Goal: Task Accomplishment & Management: Manage account settings

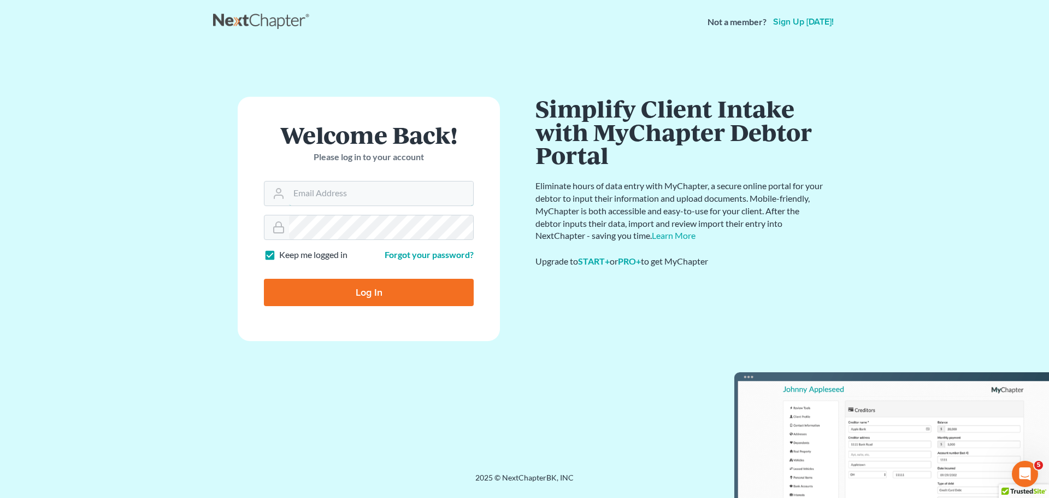
type input "[EMAIL_ADDRESS][DOMAIN_NAME]"
click at [377, 294] on input "Log In" at bounding box center [369, 292] width 210 height 27
type input "Thinking..."
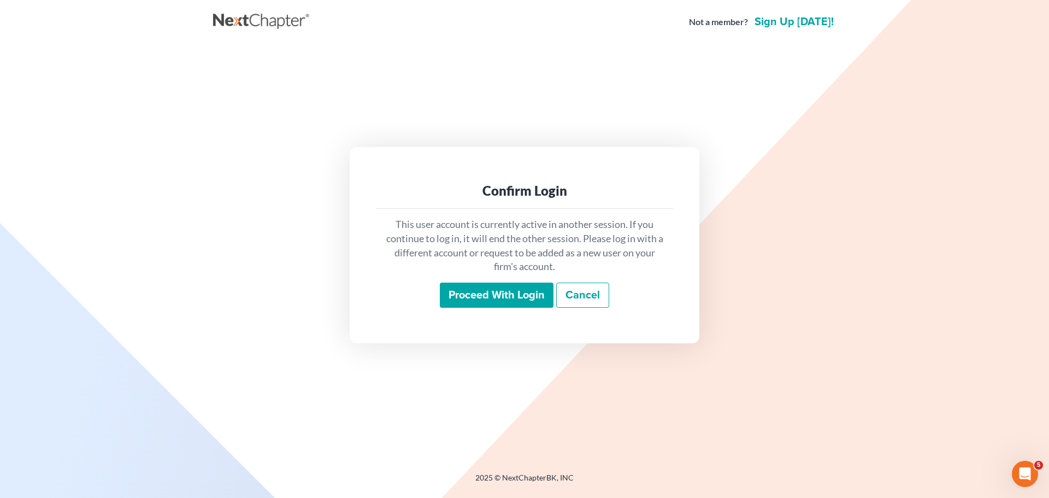
click at [504, 300] on input "Proceed with login" at bounding box center [497, 294] width 114 height 25
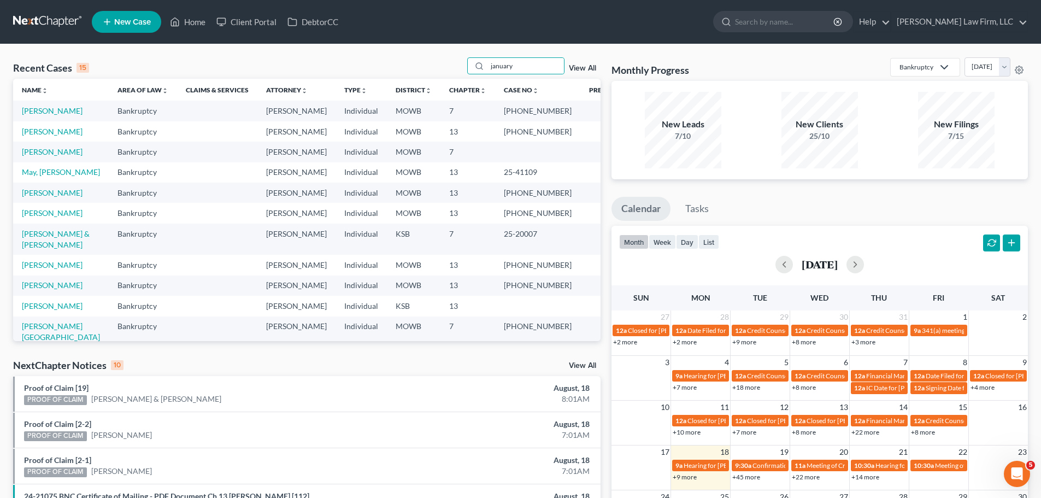
type input "january"
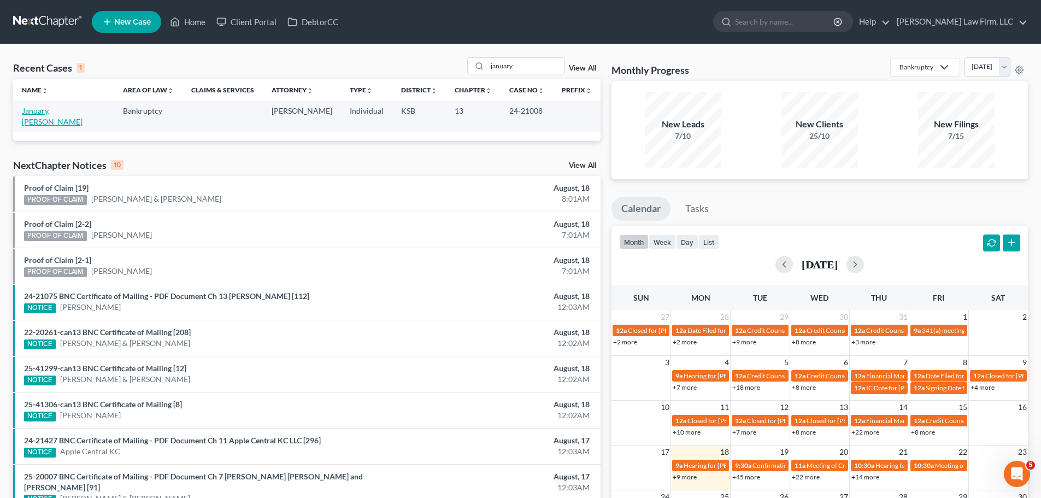
click at [57, 110] on link "January, [PERSON_NAME]" at bounding box center [52, 116] width 61 height 20
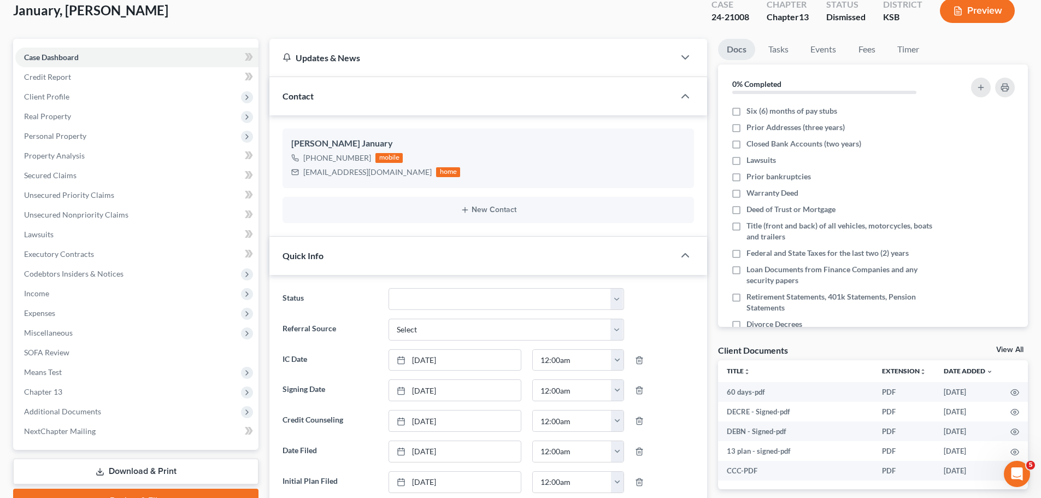
scroll to position [109, 0]
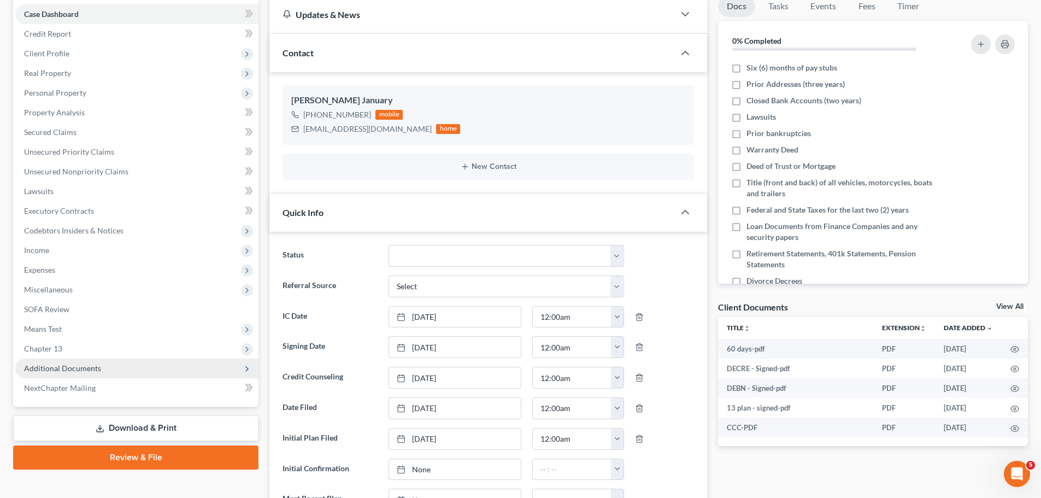
click at [102, 374] on span "Additional Documents" at bounding box center [136, 368] width 243 height 20
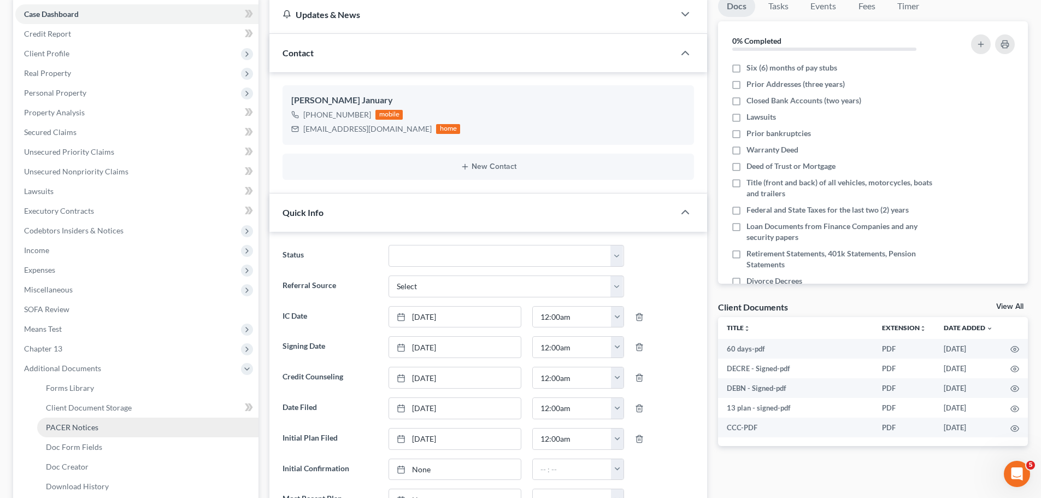
click at [92, 425] on span "PACER Notices" at bounding box center [72, 426] width 52 height 9
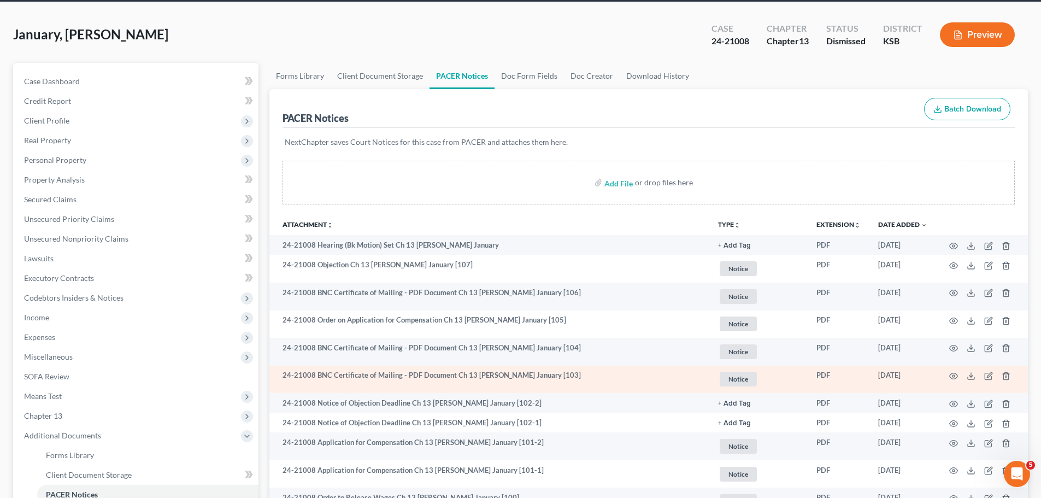
scroll to position [55, 0]
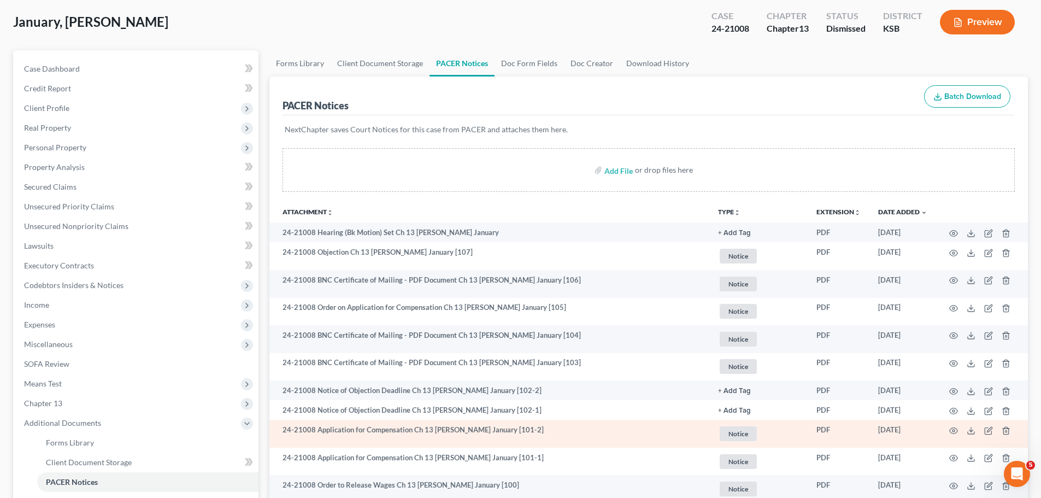
click at [738, 263] on span "Notice" at bounding box center [737, 256] width 37 height 15
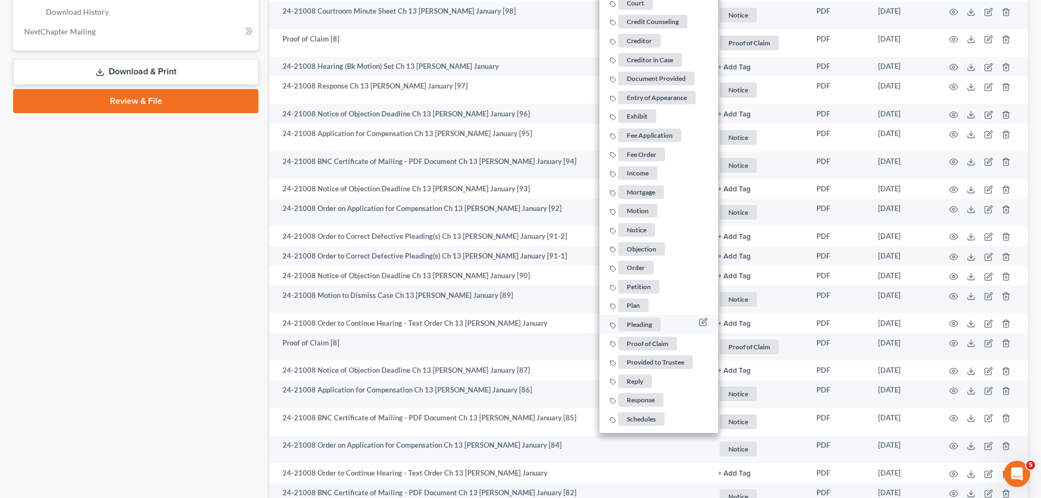
scroll to position [601, 0]
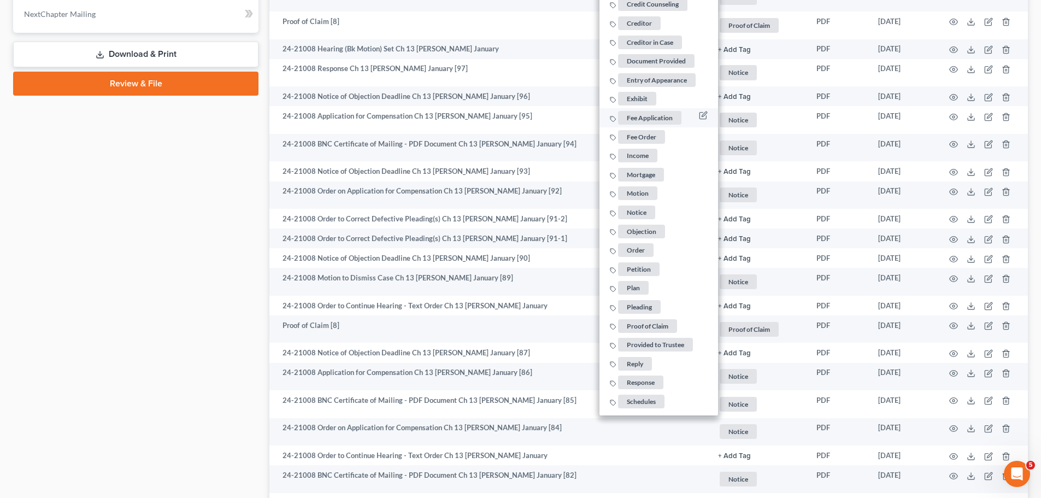
click at [661, 116] on span "Fee Application" at bounding box center [649, 118] width 63 height 14
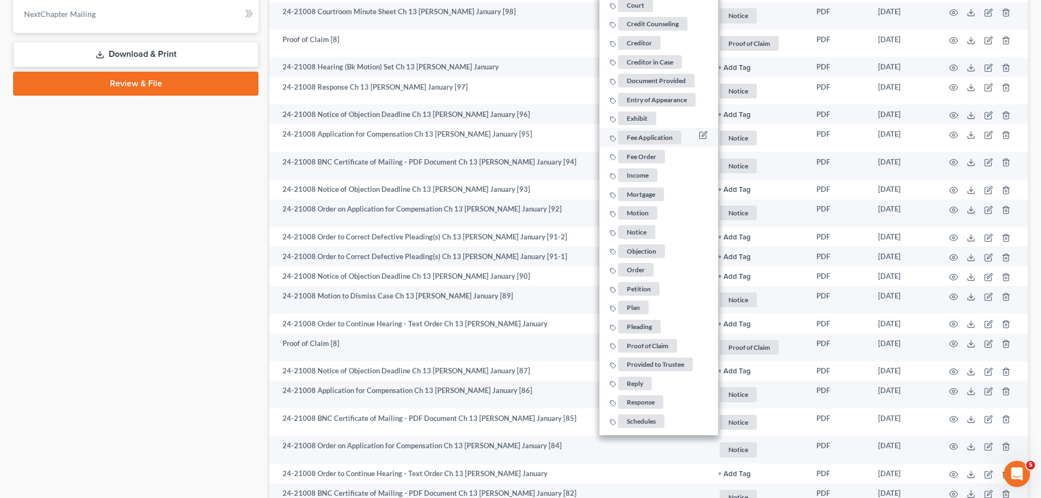
scroll to position [546, 0]
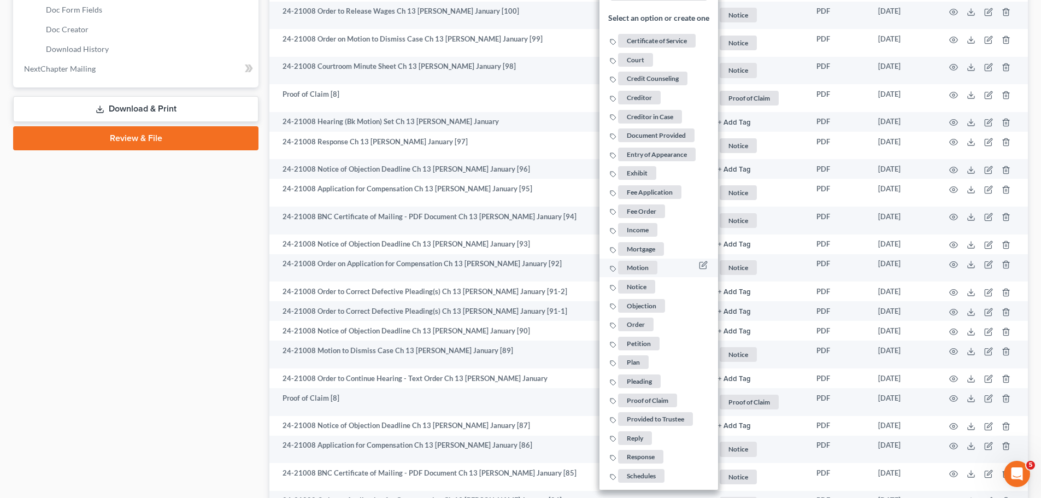
click at [628, 269] on span "Motion" at bounding box center [637, 268] width 39 height 14
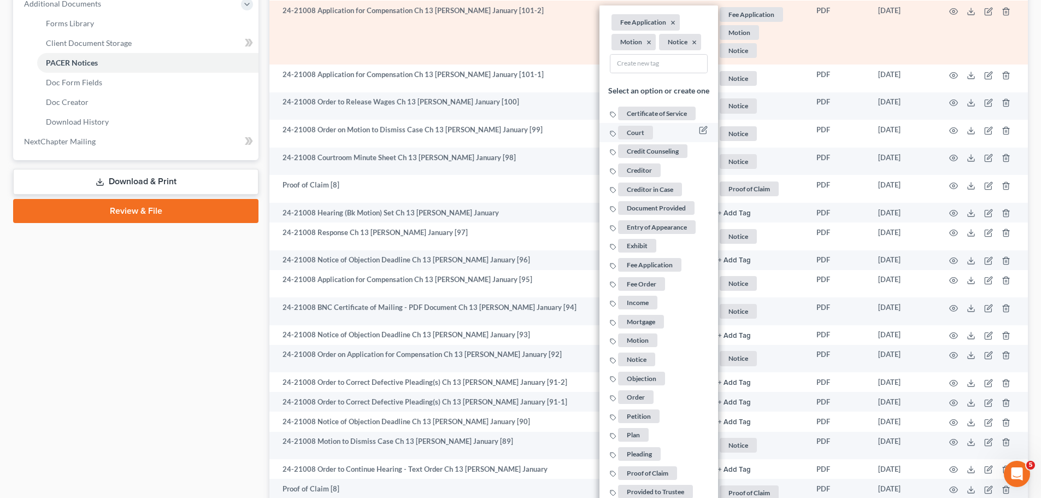
scroll to position [382, 0]
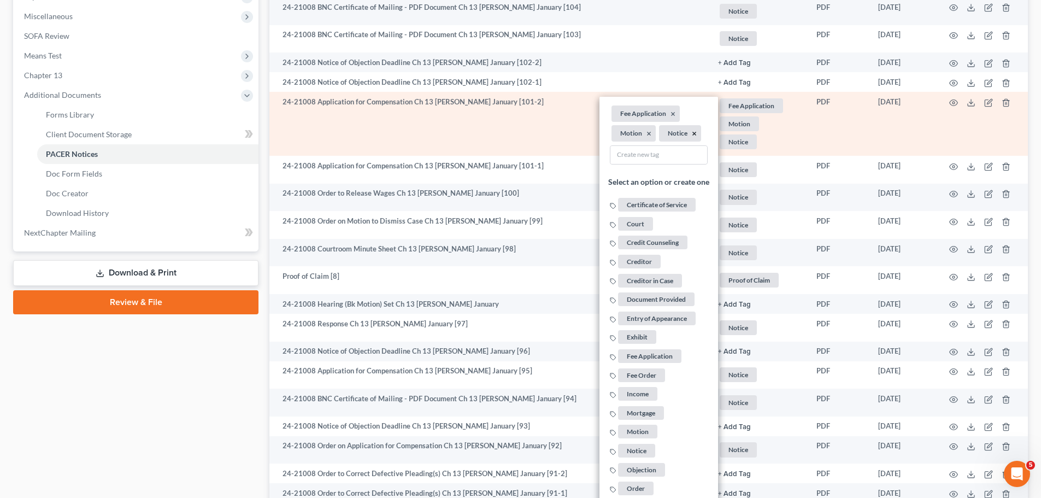
click at [693, 133] on button "×" at bounding box center [693, 134] width 5 height 10
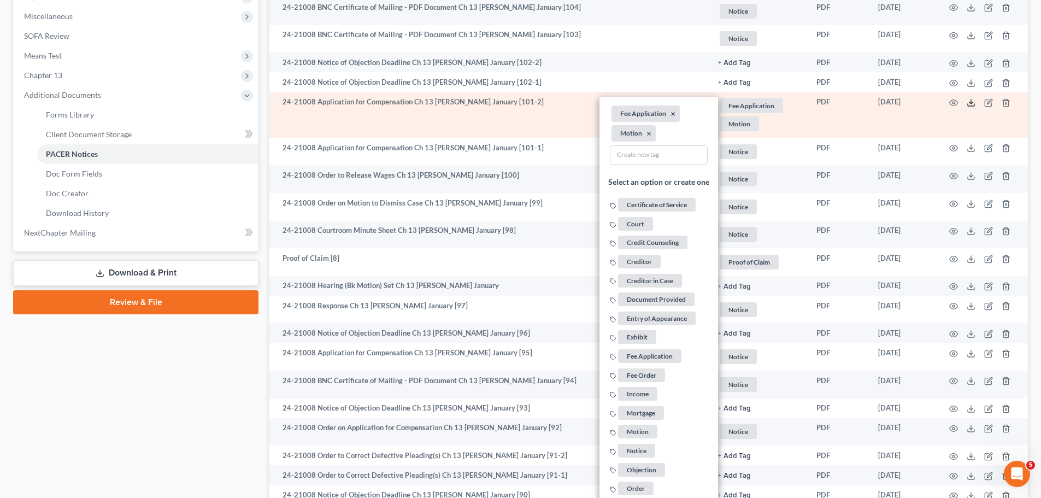
click at [970, 101] on icon at bounding box center [970, 102] width 9 height 9
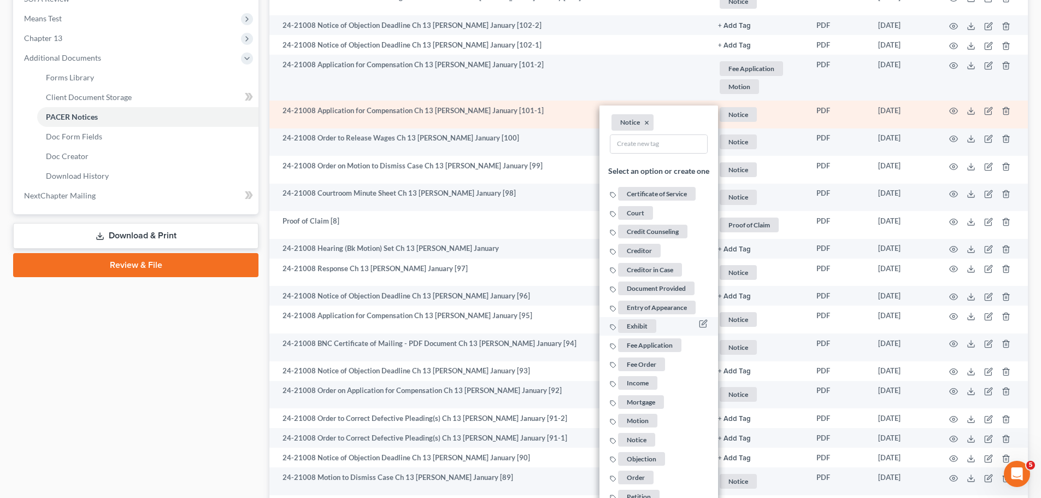
scroll to position [437, 0]
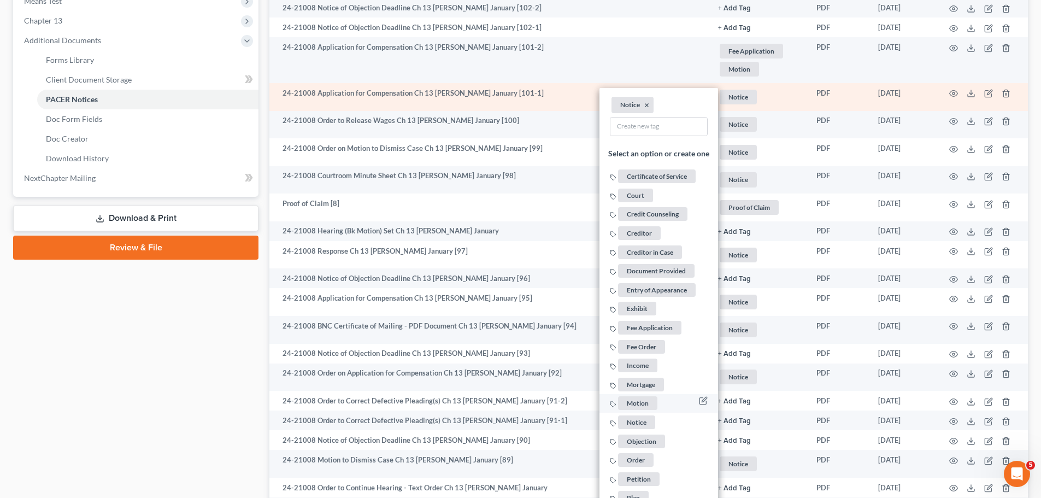
click at [642, 397] on span "Motion" at bounding box center [637, 403] width 39 height 14
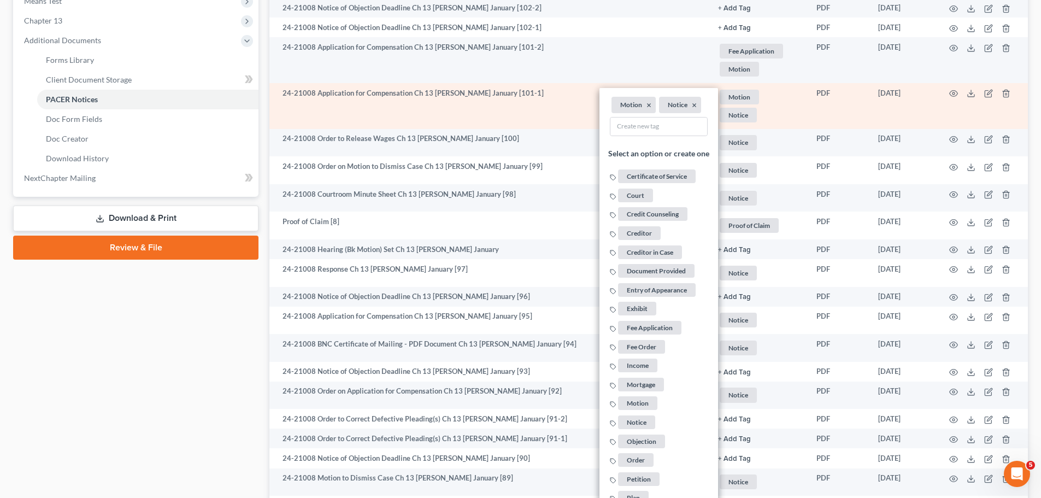
click at [695, 103] on li "Notice ×" at bounding box center [680, 105] width 42 height 16
click at [692, 105] on button "×" at bounding box center [693, 105] width 5 height 10
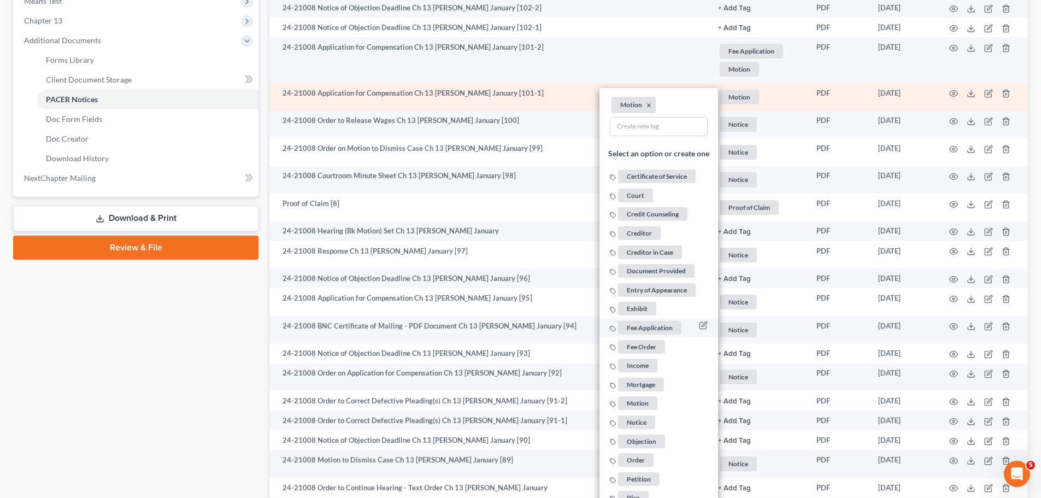
click at [669, 326] on span "Fee Application" at bounding box center [649, 328] width 63 height 14
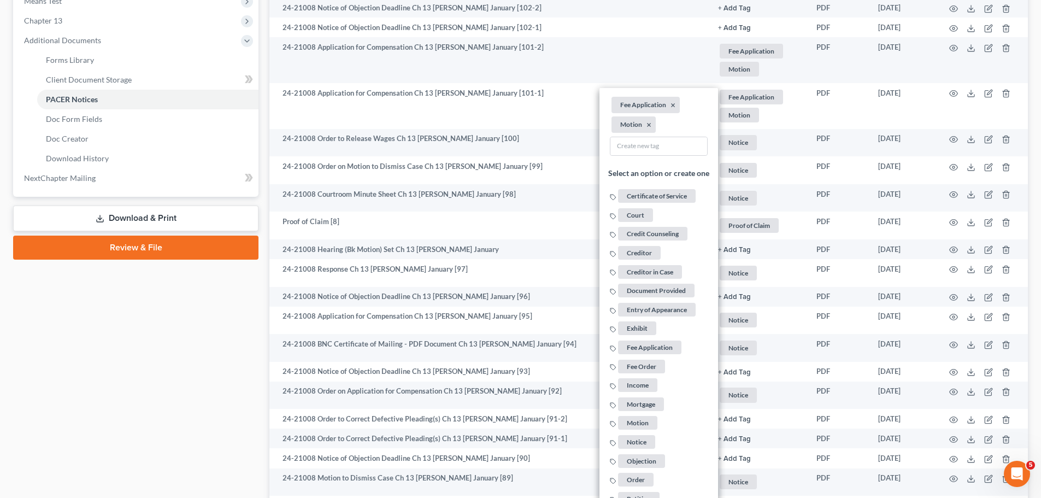
click at [754, 63] on span "Motion" at bounding box center [738, 69] width 39 height 15
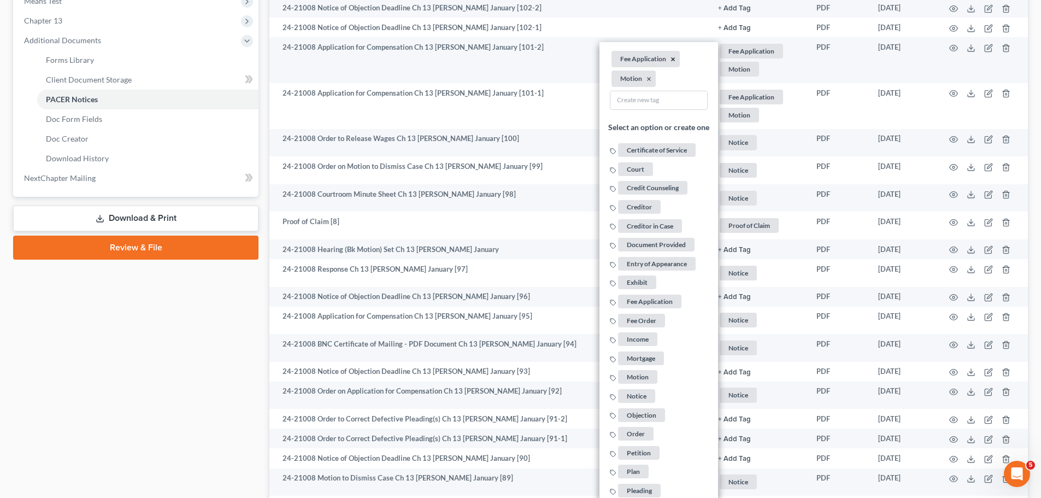
click at [670, 58] on button "×" at bounding box center [672, 60] width 5 height 10
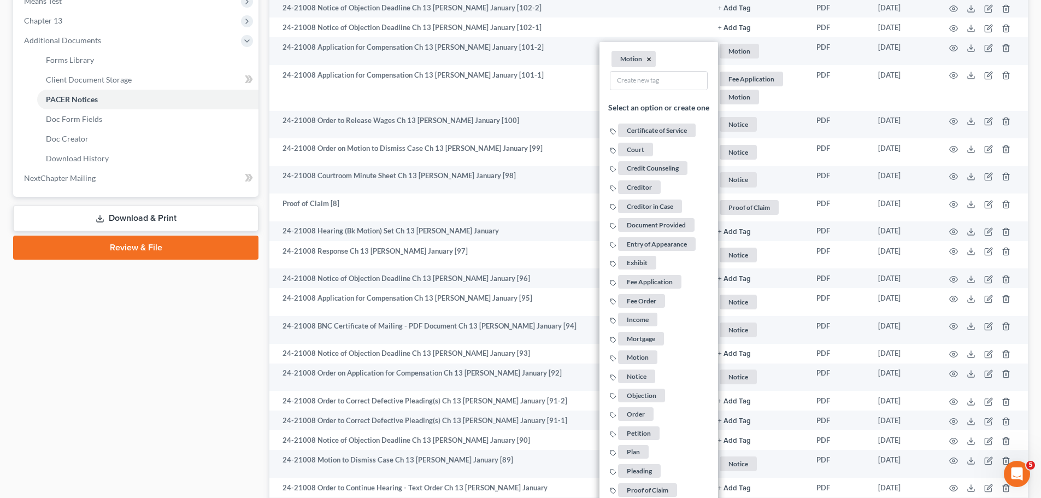
click at [648, 61] on button "×" at bounding box center [648, 60] width 5 height 10
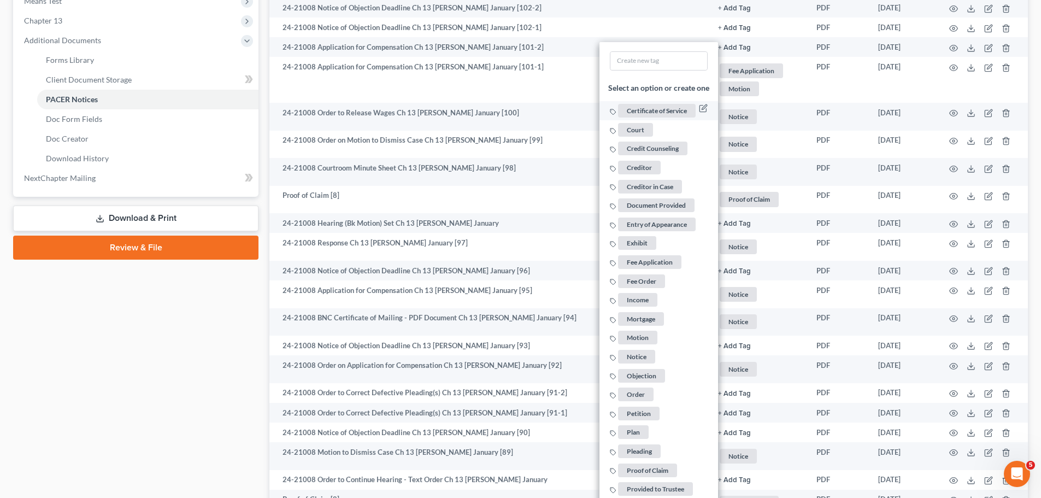
click at [642, 108] on span "Certificate of Service" at bounding box center [657, 111] width 78 height 14
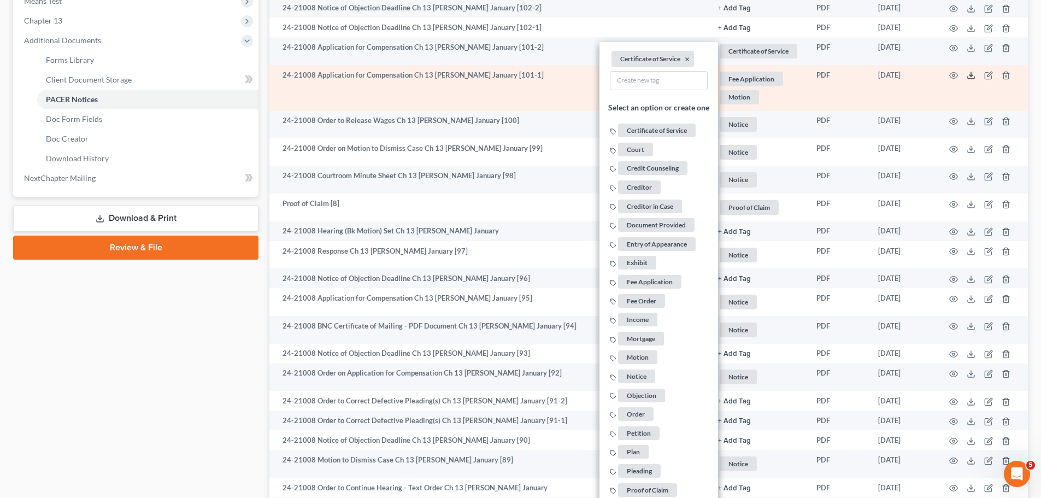
click at [974, 74] on icon at bounding box center [970, 75] width 9 height 9
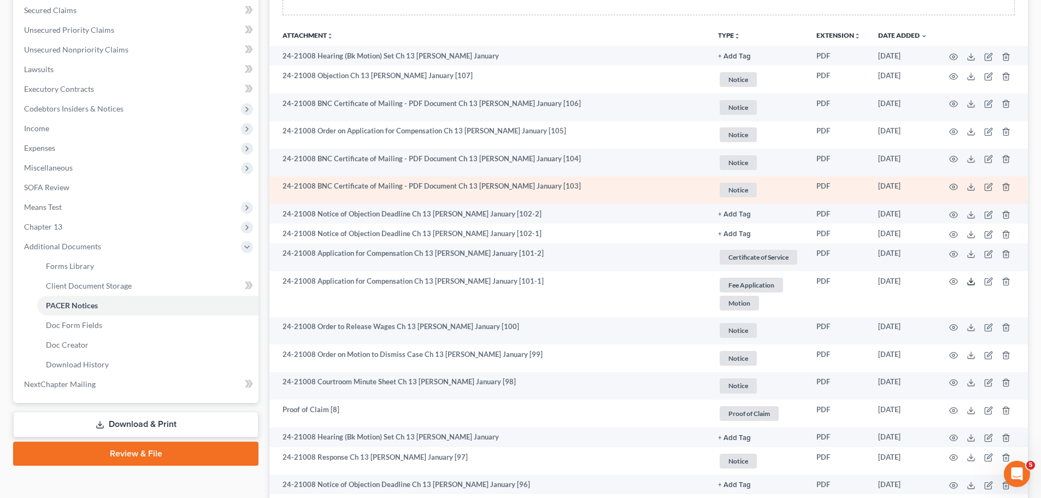
scroll to position [218, 0]
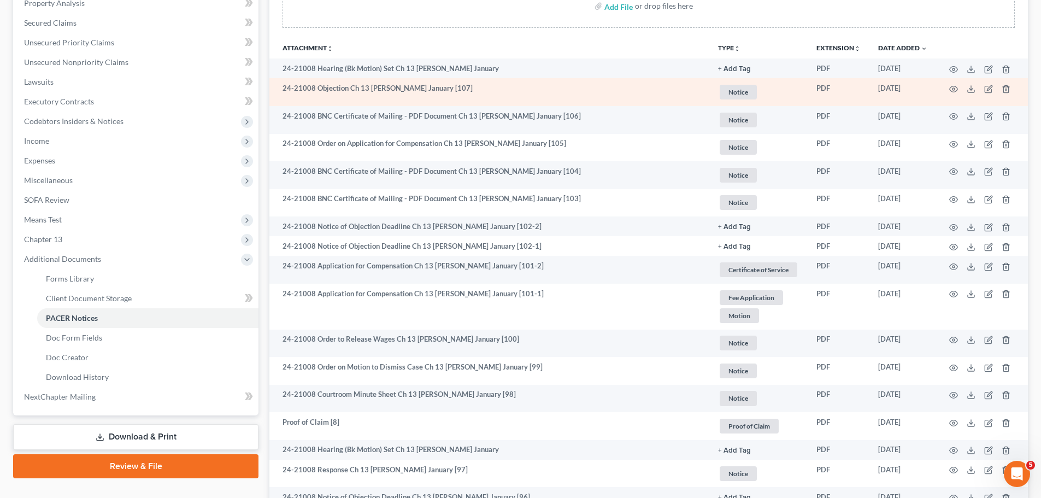
click at [725, 95] on span "Notice" at bounding box center [737, 92] width 37 height 15
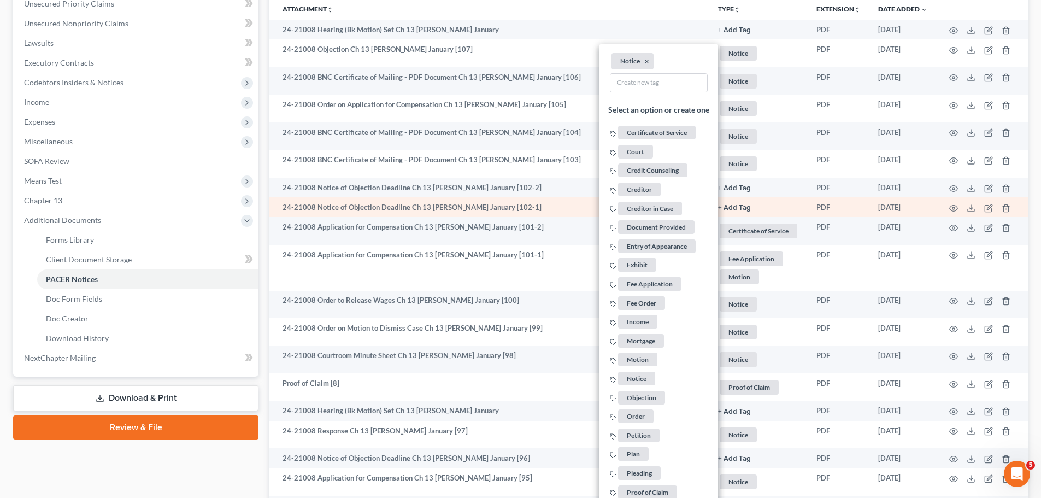
scroll to position [273, 0]
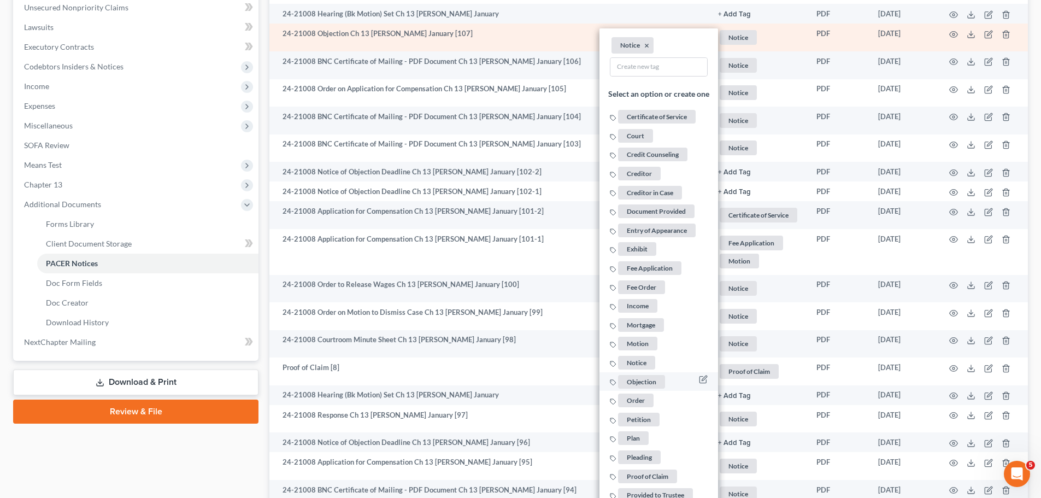
click at [651, 383] on span "Objection" at bounding box center [641, 382] width 47 height 14
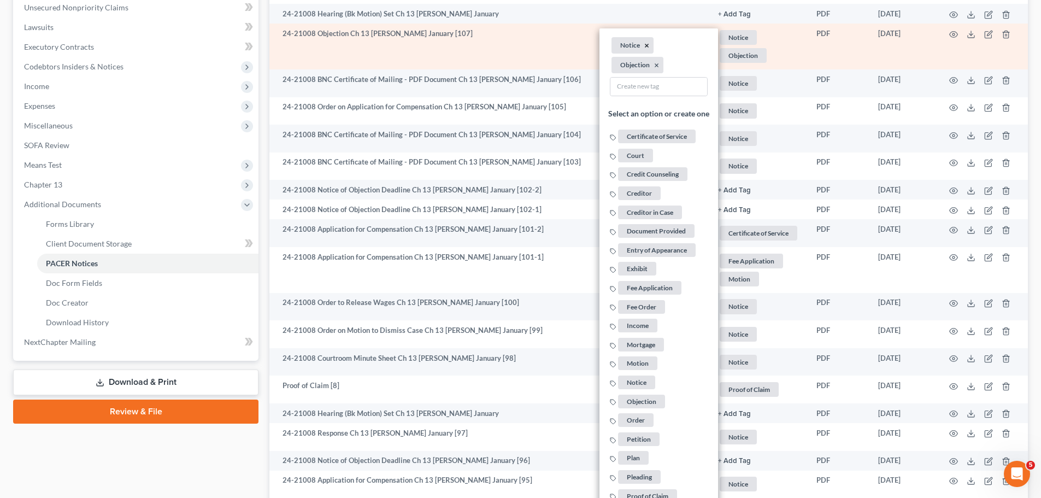
click at [646, 45] on button "×" at bounding box center [646, 46] width 5 height 10
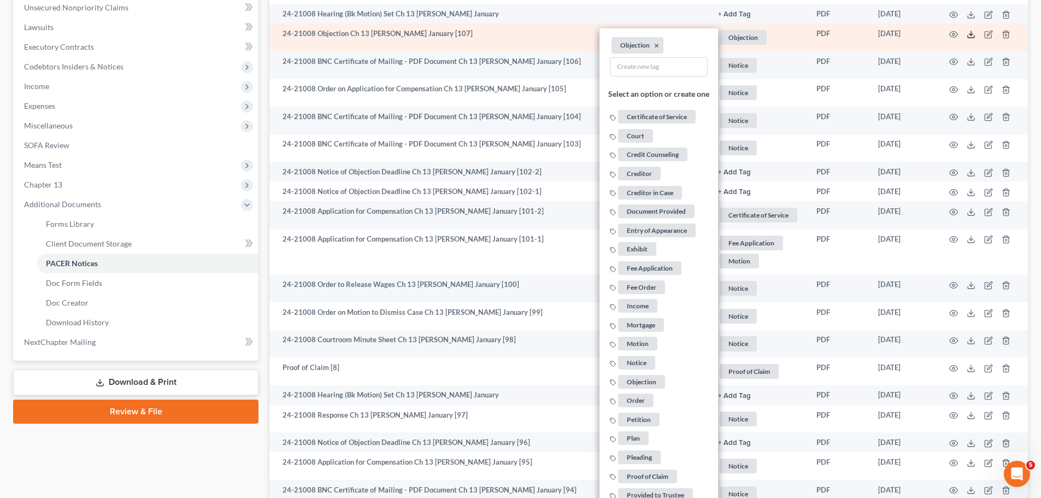
click at [970, 34] on polyline at bounding box center [971, 34] width 4 height 2
